Goal: Information Seeking & Learning: Learn about a topic

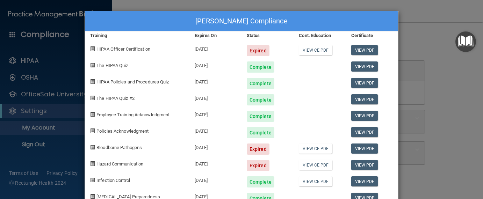
scroll to position [20, 0]
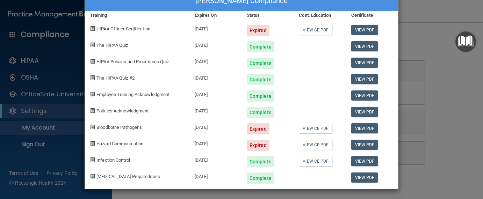
click at [90, 26] on span at bounding box center [92, 28] width 5 height 5
click at [441, 31] on div "[PERSON_NAME] Compliance Training Expires On Status Cont. Education Certificate…" at bounding box center [241, 99] width 483 height 199
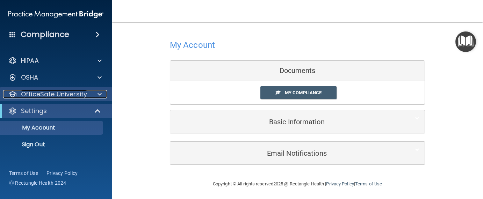
click at [84, 92] on p "OfficeSafe University" at bounding box center [54, 94] width 66 height 8
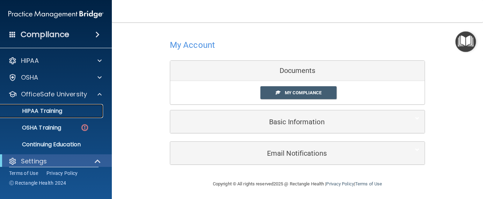
click at [62, 111] on p "HIPAA Training" at bounding box center [34, 111] width 58 height 7
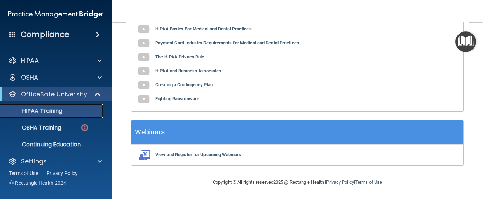
scroll to position [350, 0]
click at [48, 127] on p "OSHA Training" at bounding box center [33, 128] width 57 height 7
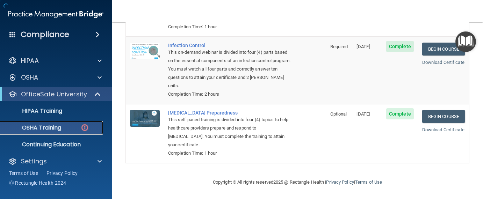
scroll to position [188, 0]
